Goal: Task Accomplishment & Management: Complete application form

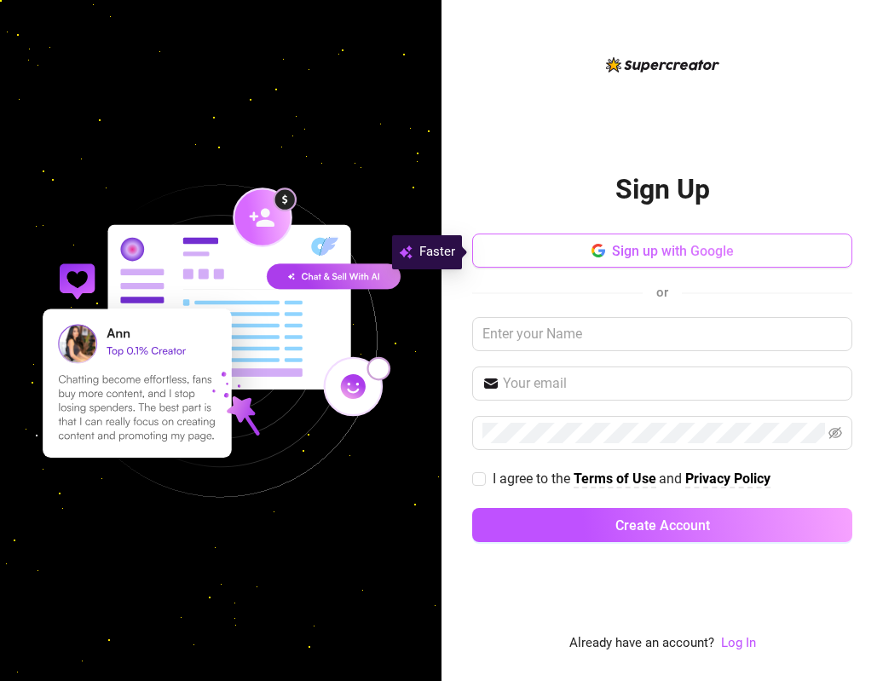
click at [702, 251] on span "Sign up with Google" at bounding box center [673, 251] width 122 height 16
